Goal: Register for event/course

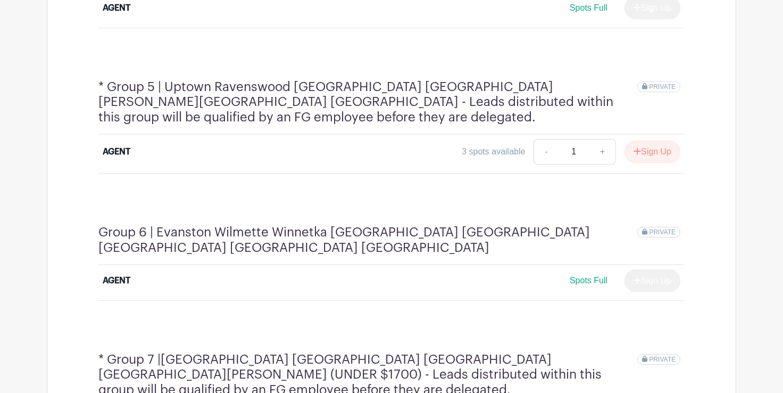
scroll to position [1178, 0]
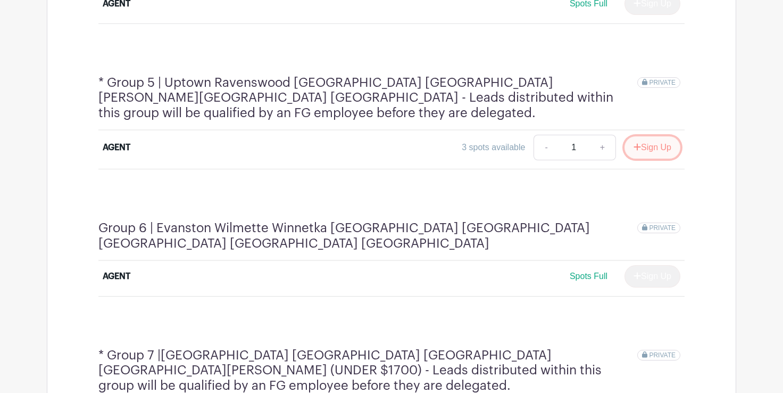
click at [660, 136] on button "Sign Up" at bounding box center [653, 147] width 56 height 22
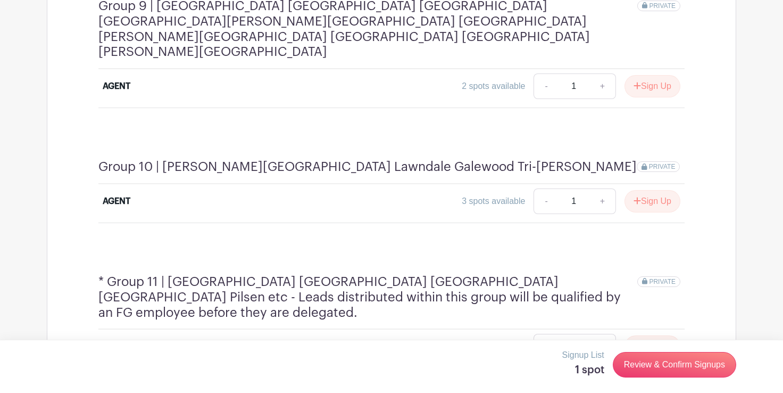
scroll to position [1937, 0]
click at [652, 334] on button "Sign Up" at bounding box center [653, 345] width 56 height 22
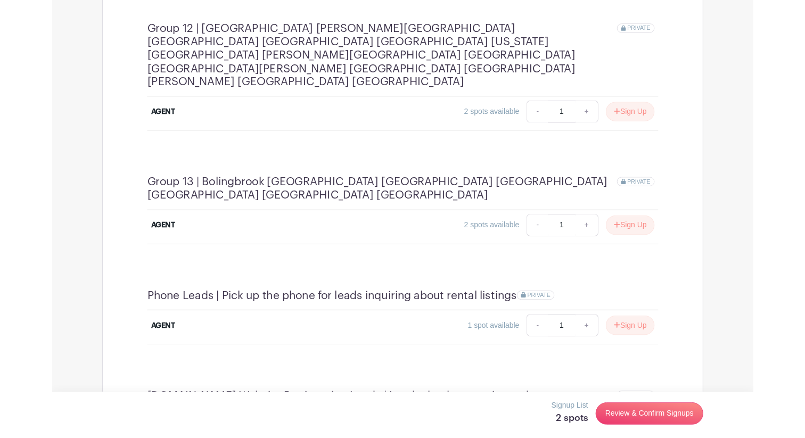
scroll to position [2395, 0]
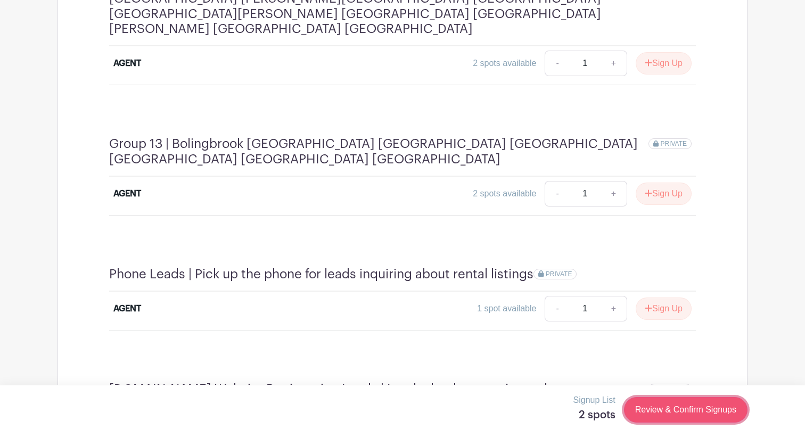
click at [651, 392] on link "Review & Confirm Signups" at bounding box center [685, 410] width 123 height 26
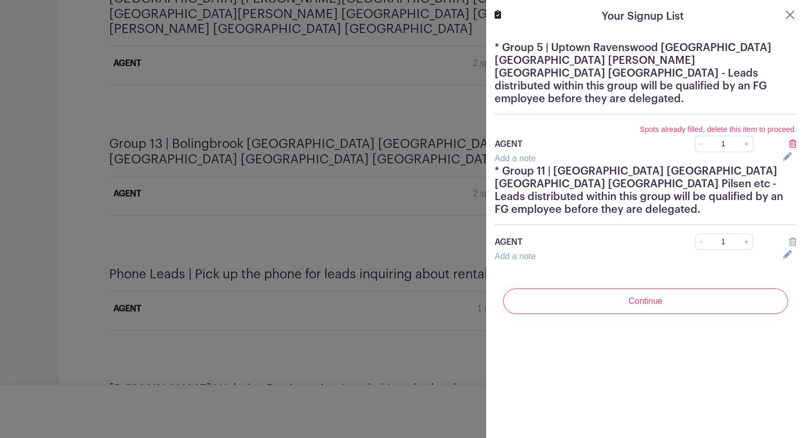
scroll to position [2392, 0]
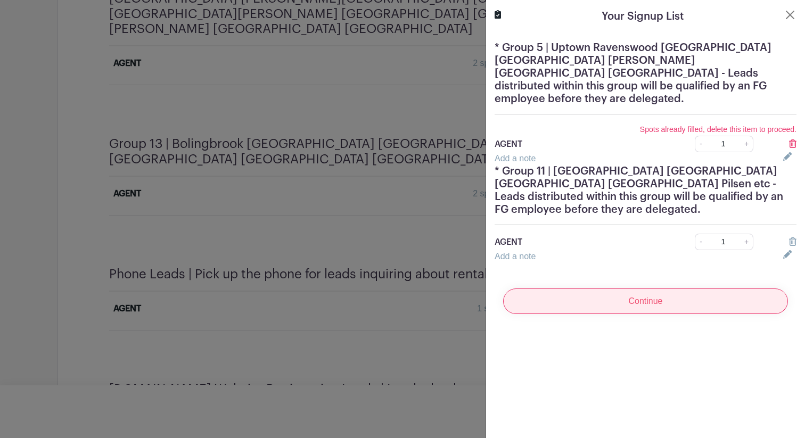
click at [665, 296] on input "Continue" at bounding box center [645, 301] width 285 height 26
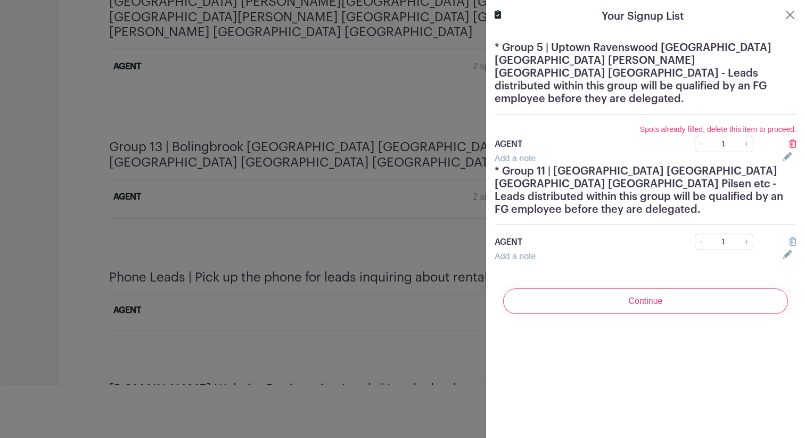
scroll to position [2382, 0]
click at [783, 139] on icon at bounding box center [792, 143] width 7 height 9
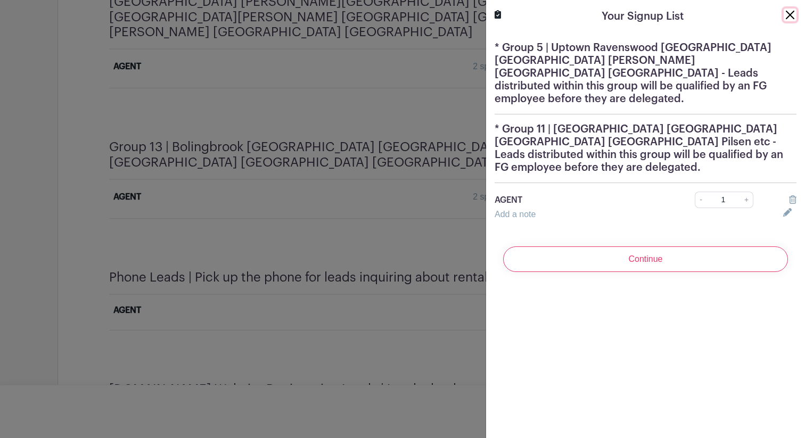
click at [783, 13] on button "Close" at bounding box center [789, 15] width 13 height 13
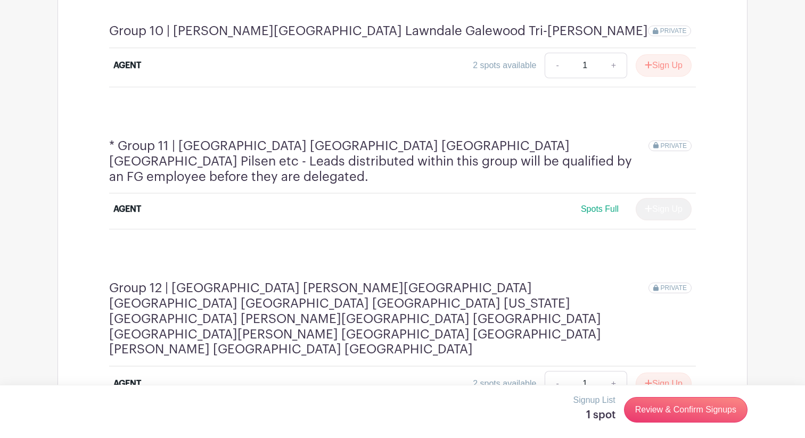
scroll to position [2064, 0]
click at [669, 374] on button "Sign Up" at bounding box center [663, 385] width 56 height 22
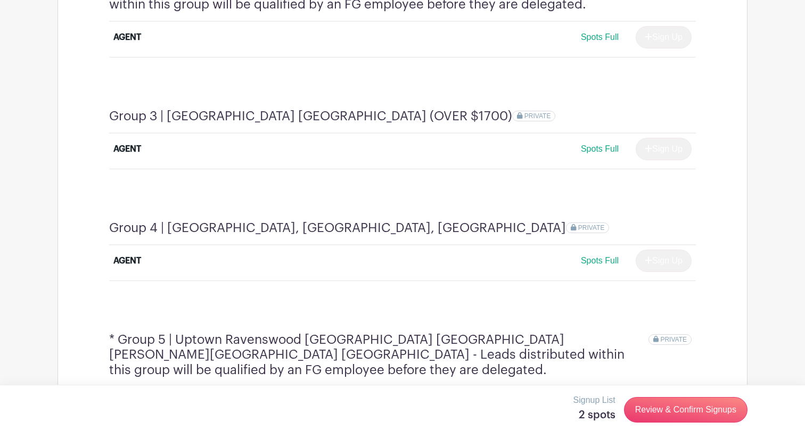
scroll to position [983, 0]
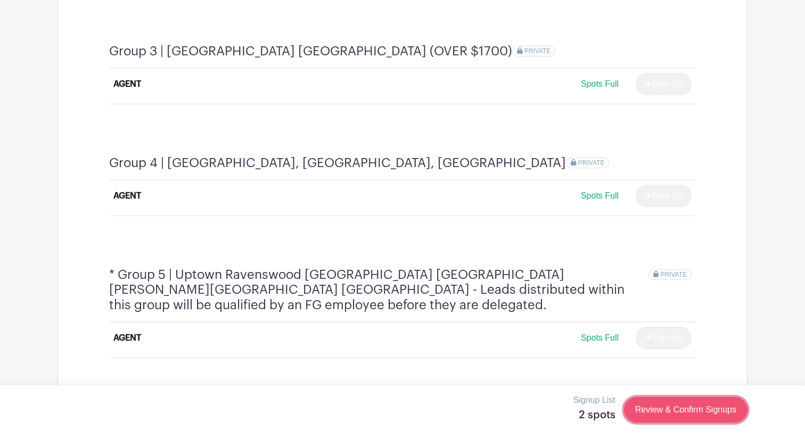
click at [652, 392] on link "Review & Confirm Signups" at bounding box center [685, 410] width 123 height 26
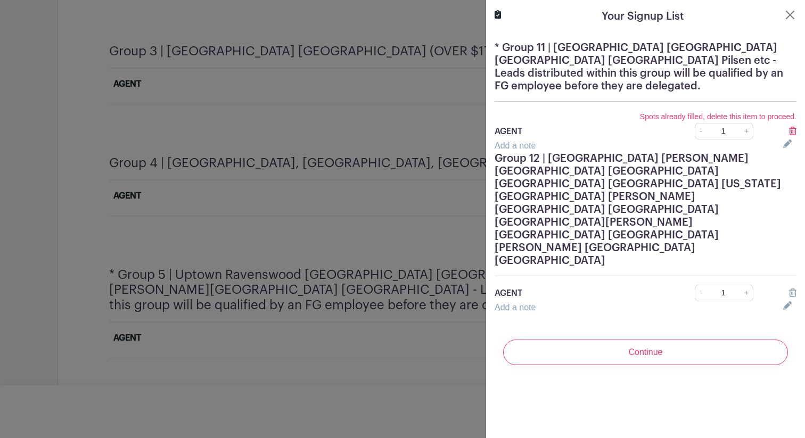
click at [783, 288] on icon at bounding box center [792, 292] width 7 height 9
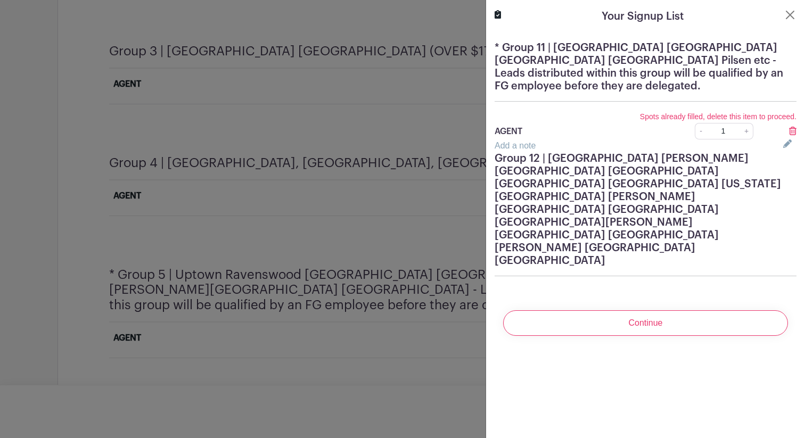
click at [783, 130] on icon at bounding box center [792, 131] width 7 height 9
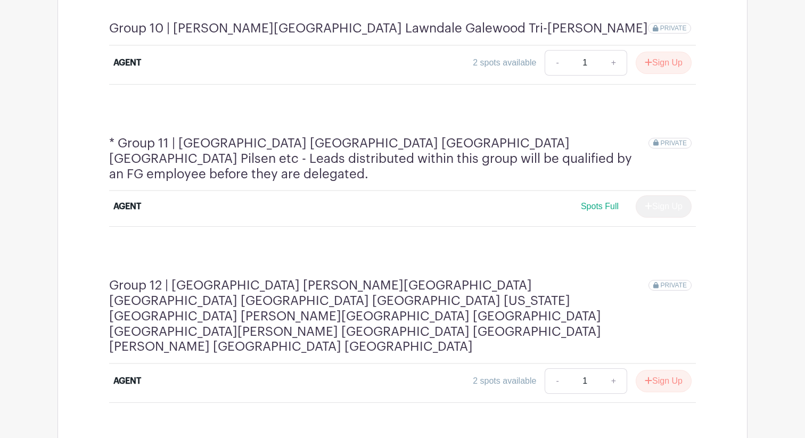
scroll to position [2066, 0]
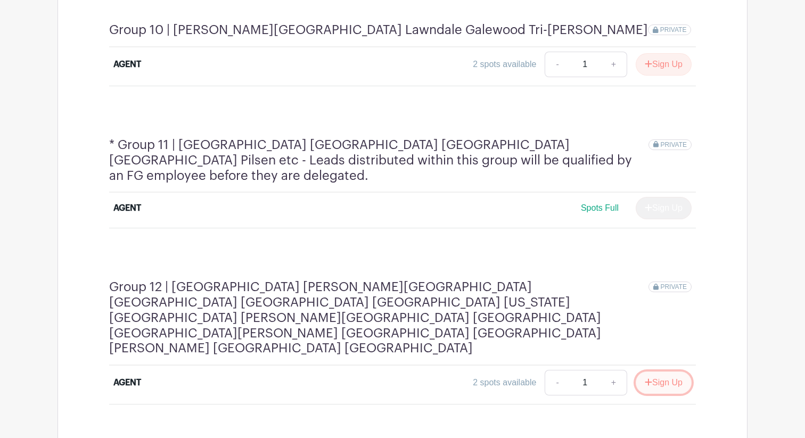
click at [663, 371] on button "Sign Up" at bounding box center [663, 382] width 56 height 22
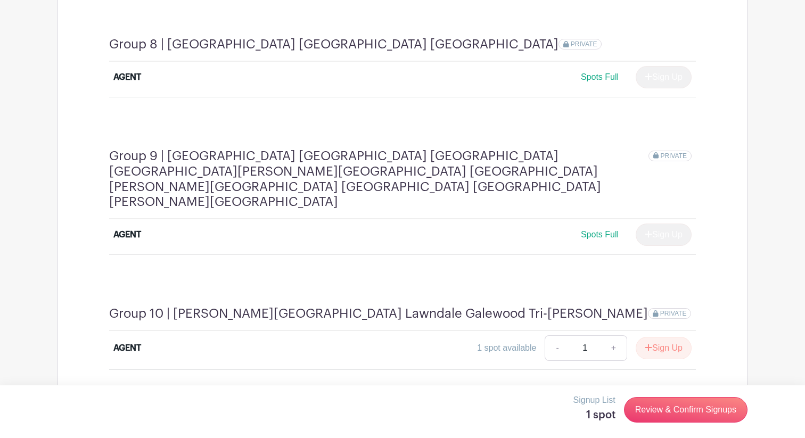
scroll to position [1765, 0]
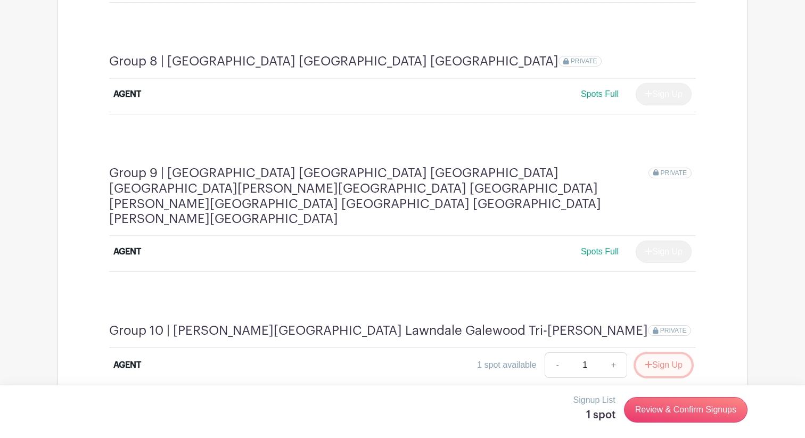
click at [678, 354] on button "Sign Up" at bounding box center [663, 365] width 56 height 22
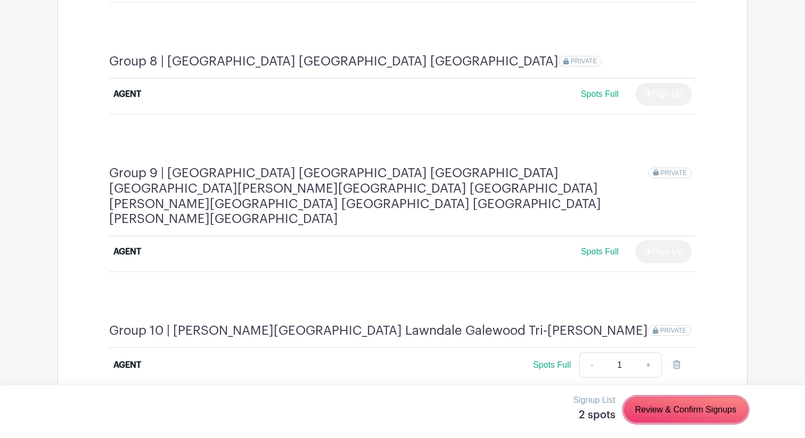
click at [681, 392] on link "Review & Confirm Signups" at bounding box center [685, 410] width 123 height 26
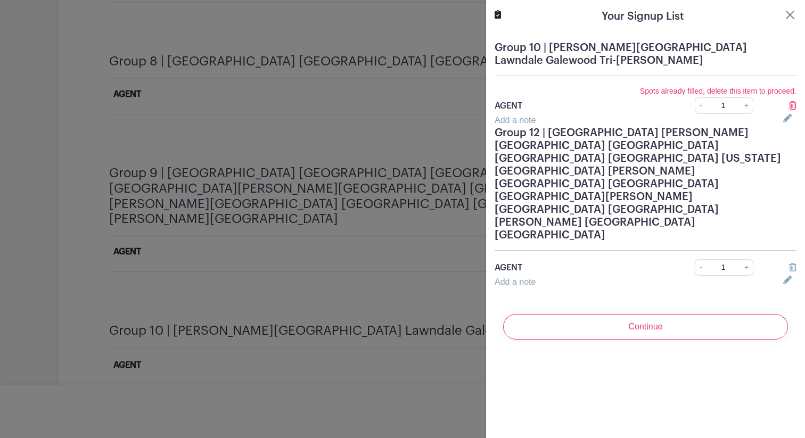
click at [783, 101] on icon at bounding box center [792, 105] width 7 height 9
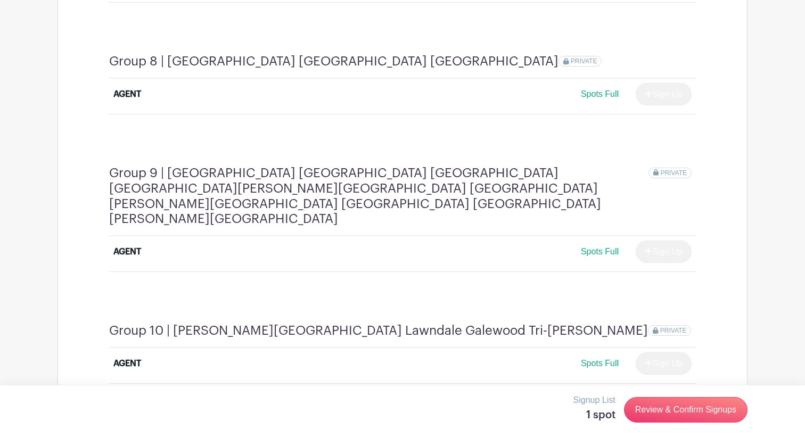
click at [334, 305] on div at bounding box center [402, 219] width 805 height 438
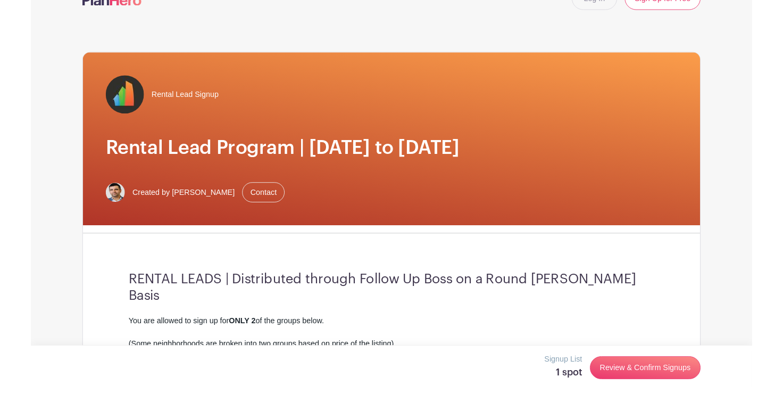
scroll to position [0, 0]
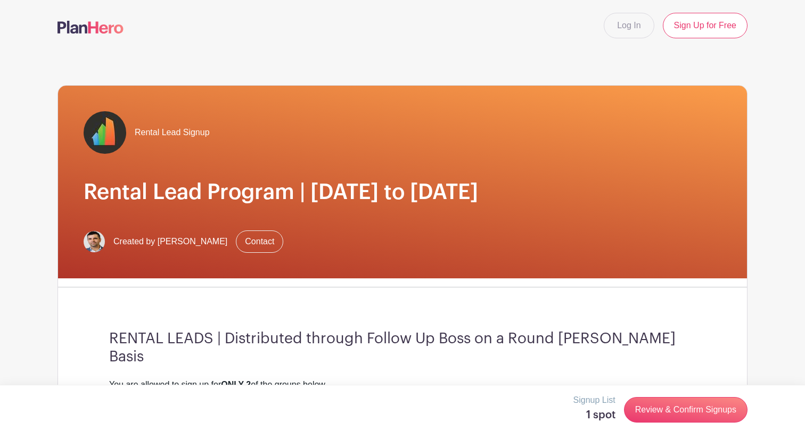
click at [666, 392] on div "Signup List 1 spot Review & Confirm Signups" at bounding box center [402, 410] width 690 height 32
click at [665, 392] on link "Review & Confirm Signups" at bounding box center [685, 410] width 123 height 26
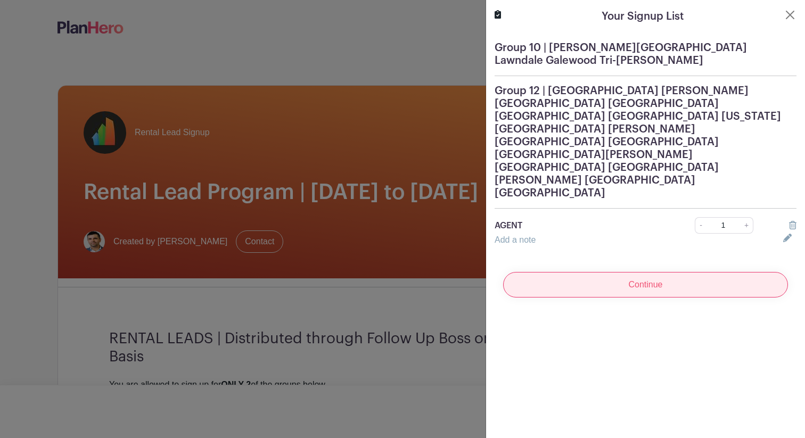
click at [643, 272] on input "Continue" at bounding box center [645, 285] width 285 height 26
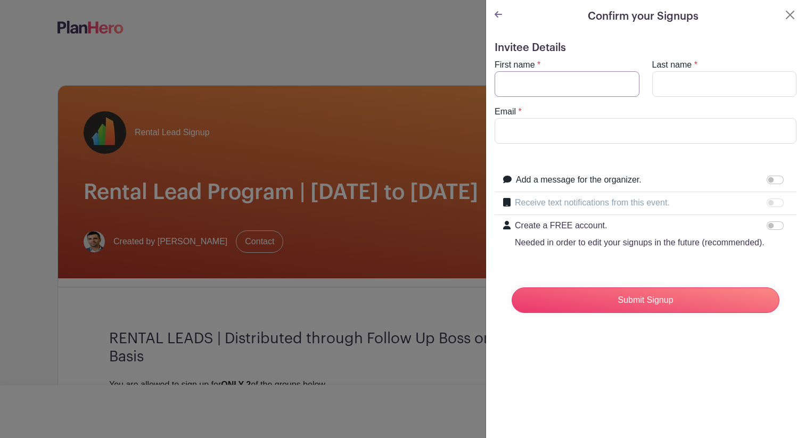
click at [559, 85] on input "First name" at bounding box center [566, 84] width 145 height 26
type input "[PERSON_NAME]"
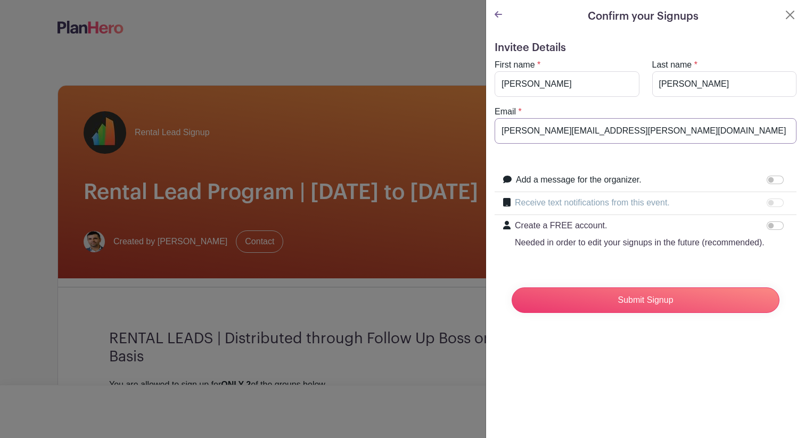
drag, startPoint x: 576, startPoint y: 130, endPoint x: 555, endPoint y: 131, distance: 21.8
click at [555, 131] on input "[PERSON_NAME][EMAIL_ADDRESS][PERSON_NAME][DOMAIN_NAME]" at bounding box center [645, 131] width 302 height 26
type input "[PERSON_NAME][EMAIL_ADDRESS][PERSON_NAME][DOMAIN_NAME]"
click at [630, 299] on input "Submit Signup" at bounding box center [645, 300] width 268 height 26
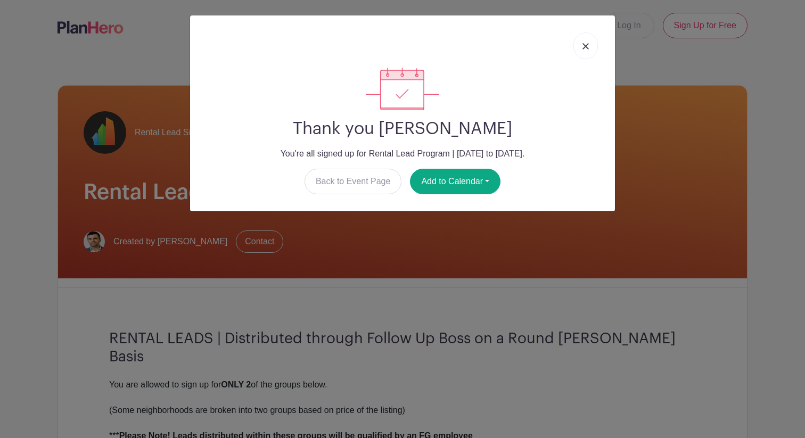
click at [581, 48] on link at bounding box center [585, 45] width 24 height 27
